Goal: Browse casually

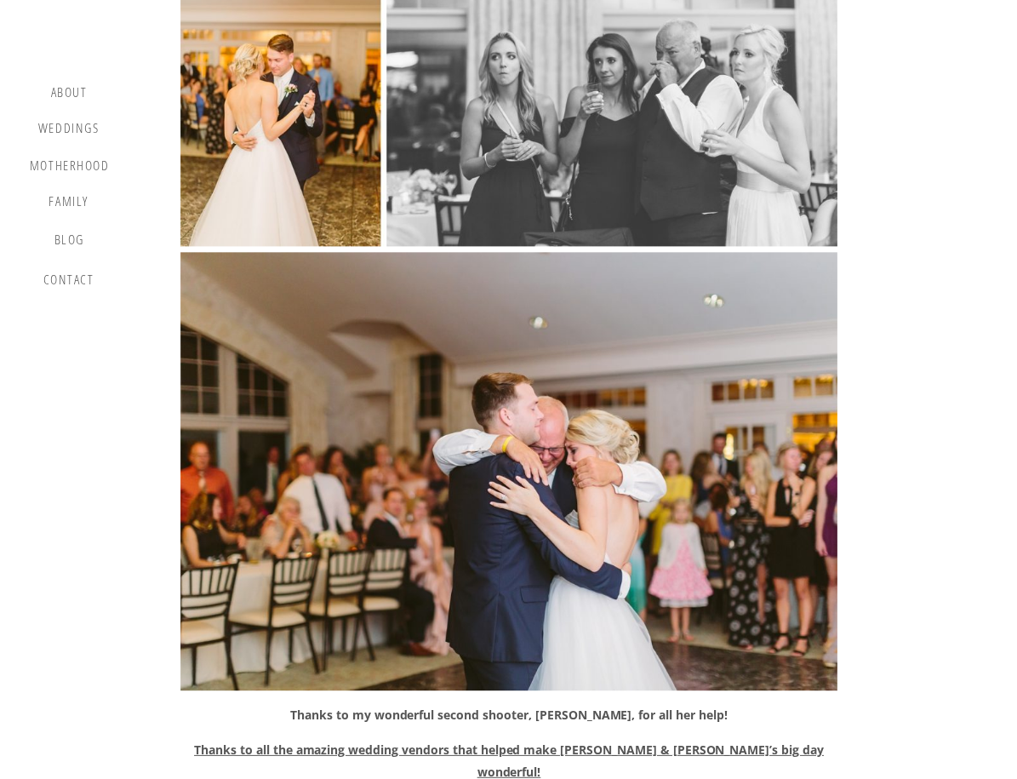
scroll to position [35028, 0]
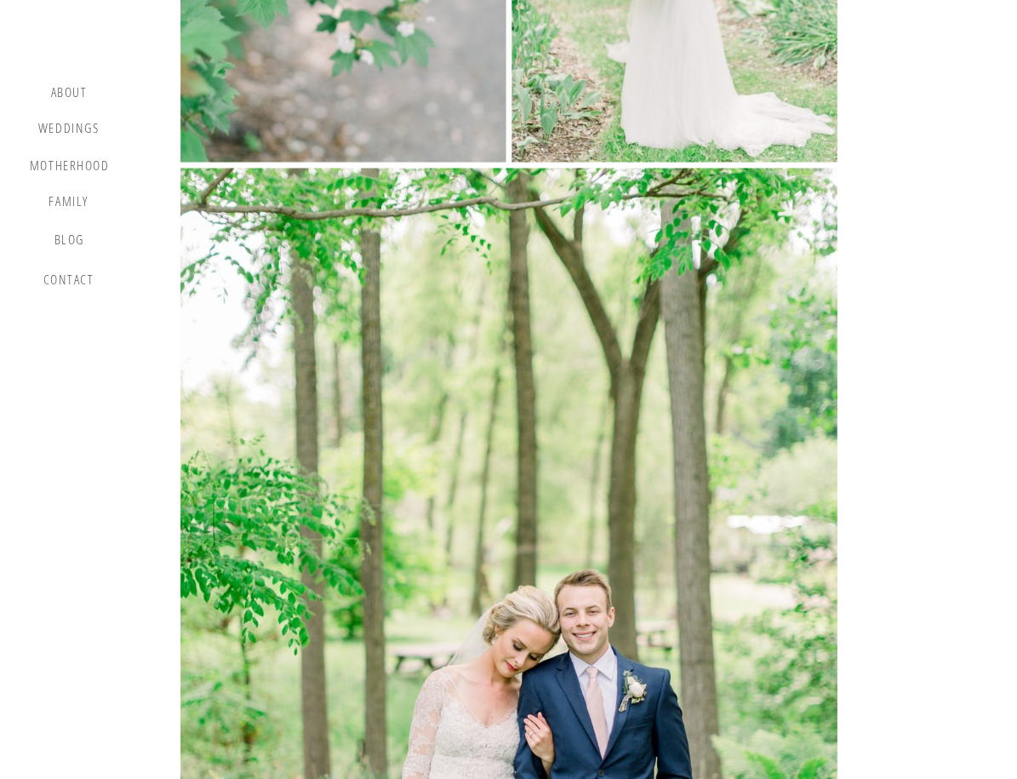
scroll to position [21106, 0]
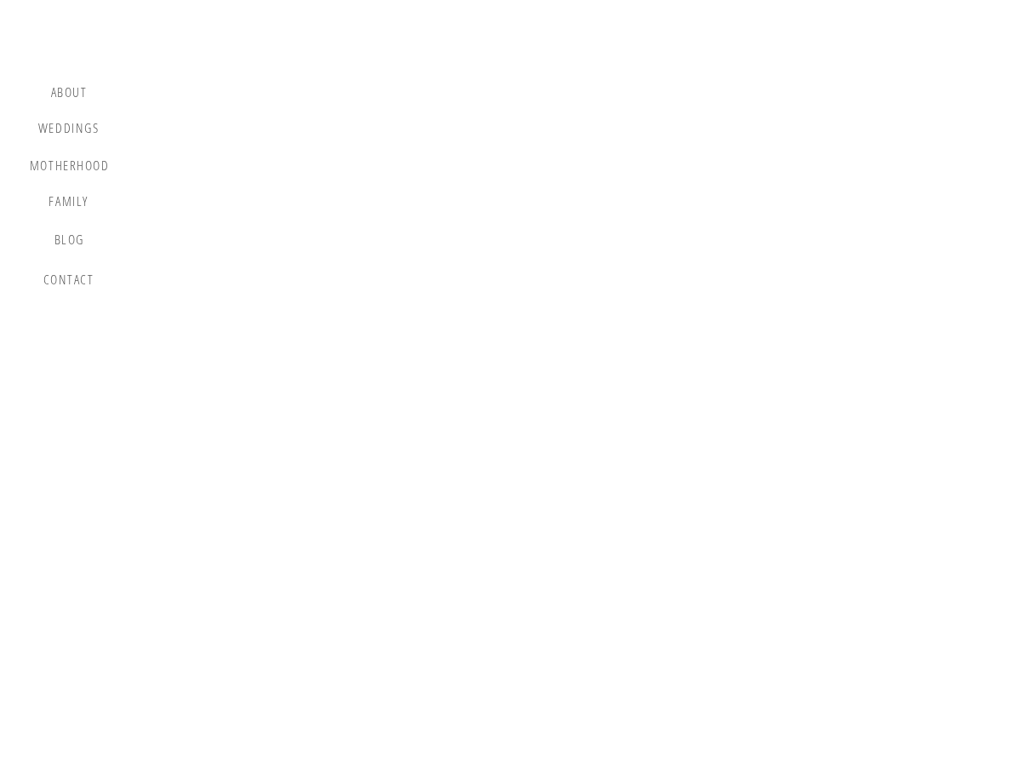
scroll to position [21119, 0]
